Goal: Transaction & Acquisition: Purchase product/service

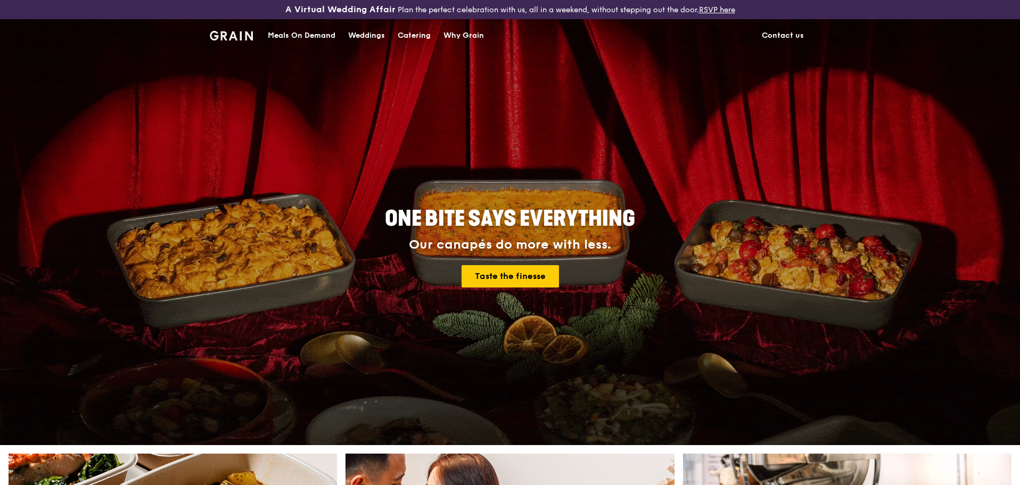
click at [418, 37] on div "Catering" at bounding box center [414, 36] width 33 height 32
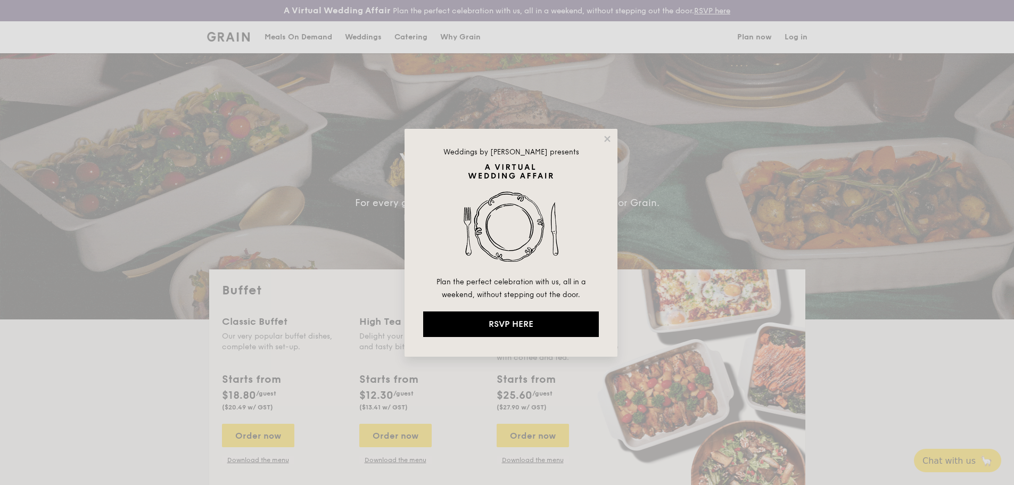
select select
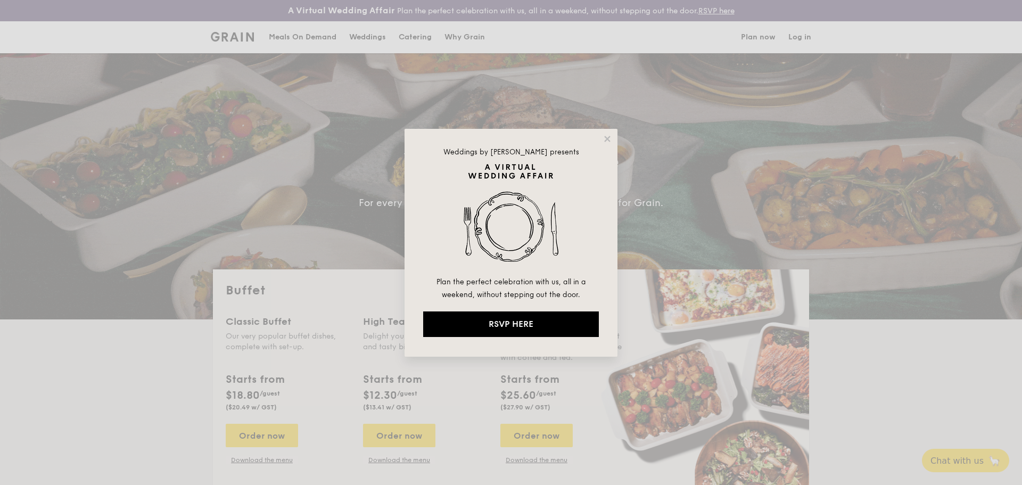
click at [307, 37] on div "Weddings by Grain presents Plan the perfect celebration with us, all in a weeke…" at bounding box center [511, 242] width 1022 height 485
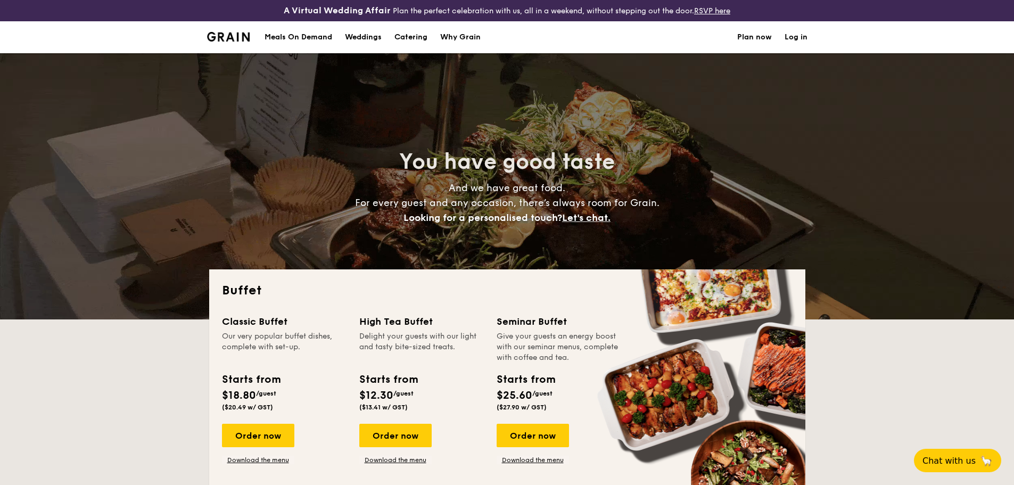
click at [304, 37] on div "Meals On Demand" at bounding box center [299, 37] width 68 height 32
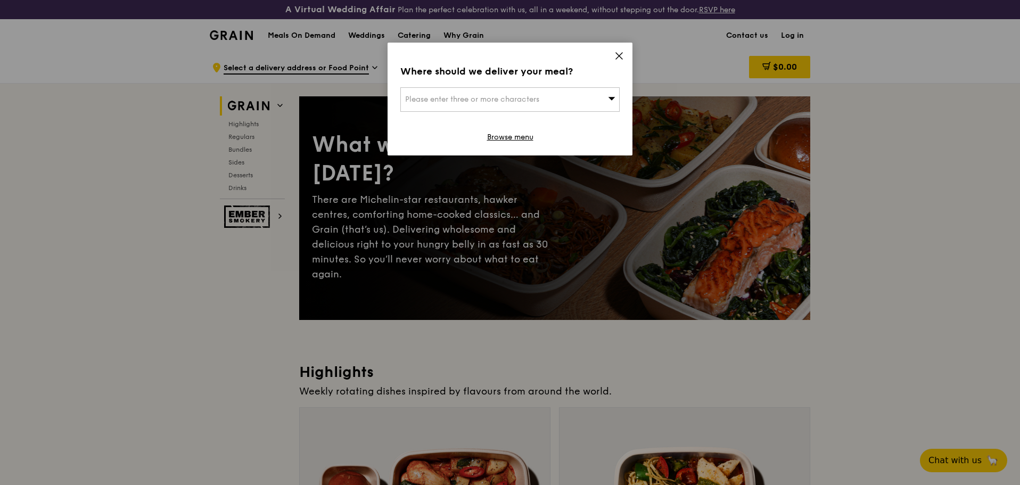
click at [621, 58] on icon at bounding box center [619, 56] width 10 height 10
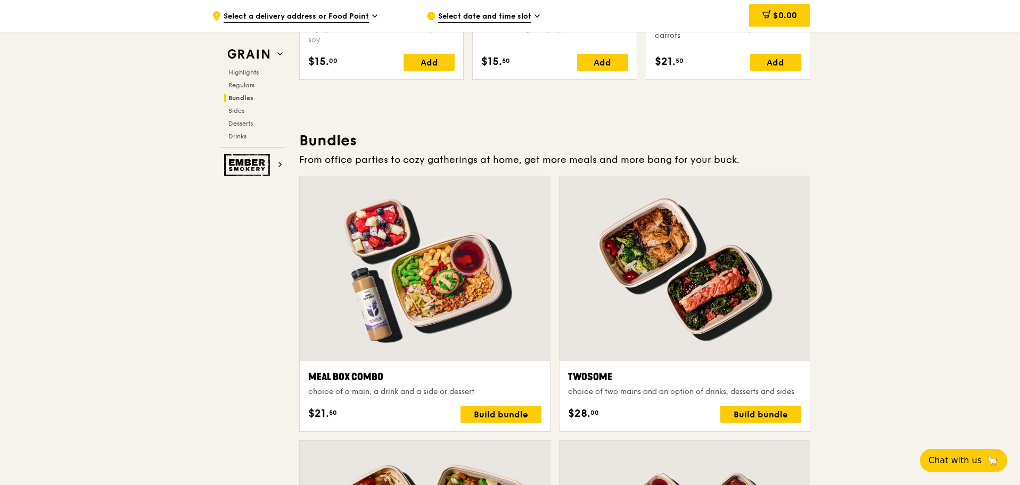
scroll to position [1597, 0]
